Goal: Find specific page/section: Find specific page/section

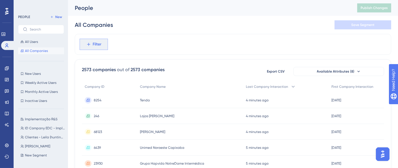
click at [94, 41] on span "Filter" at bounding box center [97, 44] width 9 height 7
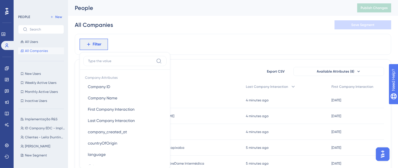
scroll to position [26, 0]
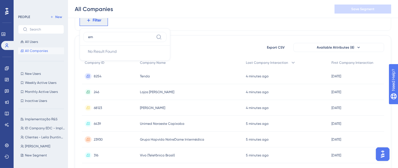
type input "e"
type input "m"
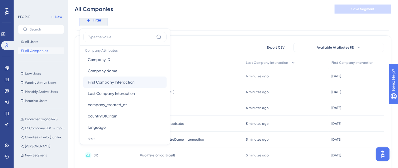
scroll to position [0, 0]
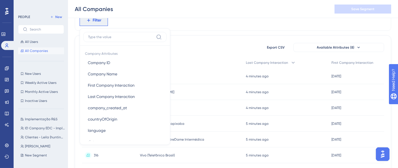
click at [197, 22] on div "Filter Company Attributes Company ID Company ID Company Name Company Name First…" at bounding box center [233, 20] width 316 height 21
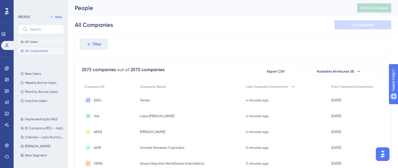
click at [40, 39] on button "All Users" at bounding box center [41, 42] width 46 height 7
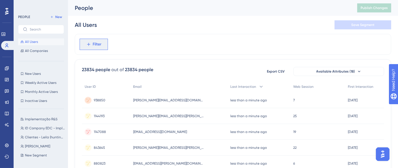
click at [98, 42] on span "Filter" at bounding box center [97, 44] width 9 height 7
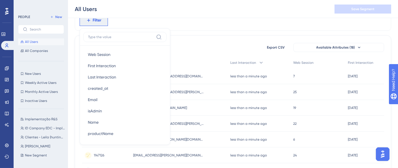
scroll to position [283, 0]
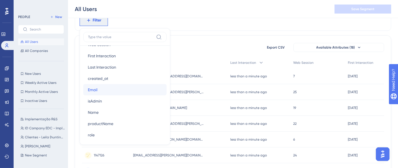
click at [112, 92] on button "Email Email" at bounding box center [124, 89] width 83 height 11
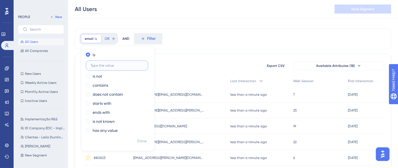
scroll to position [0, 0]
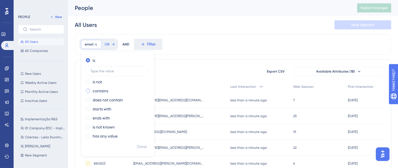
click at [105, 89] on label "contains" at bounding box center [101, 91] width 16 height 7
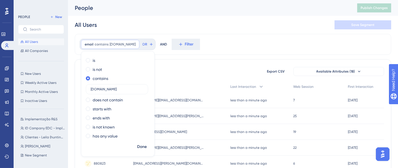
type input "[DOMAIN_NAME]"
click at [242, 50] on div "email contains [DOMAIN_NAME] [DOMAIN_NAME] Remove is is not contains [DOMAIN_NA…" at bounding box center [233, 44] width 316 height 21
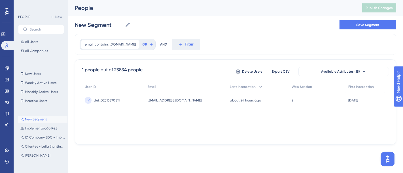
click at [126, 101] on div "def_02516570511 def_02516570511" at bounding box center [113, 101] width 63 height 16
